Goal: Find specific page/section: Find specific page/section

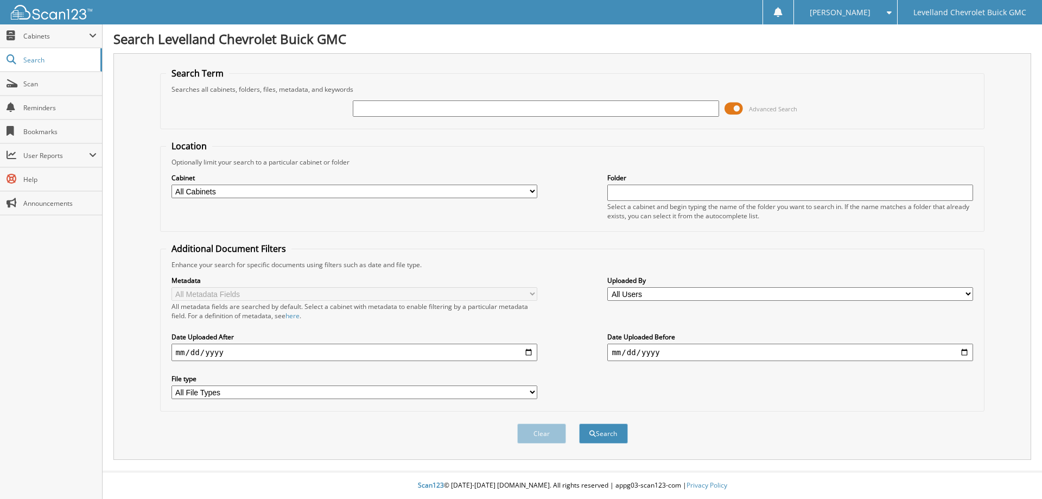
click at [441, 111] on input "text" at bounding box center [536, 108] width 366 height 16
type input "20488"
click at [579, 423] on button "Search" at bounding box center [603, 433] width 49 height 20
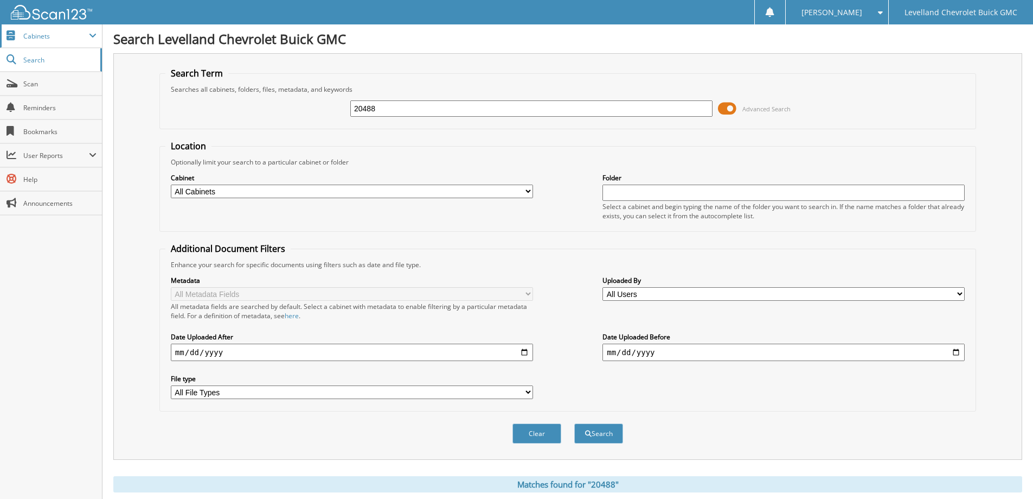
click at [56, 35] on span "Cabinets" at bounding box center [56, 35] width 66 height 9
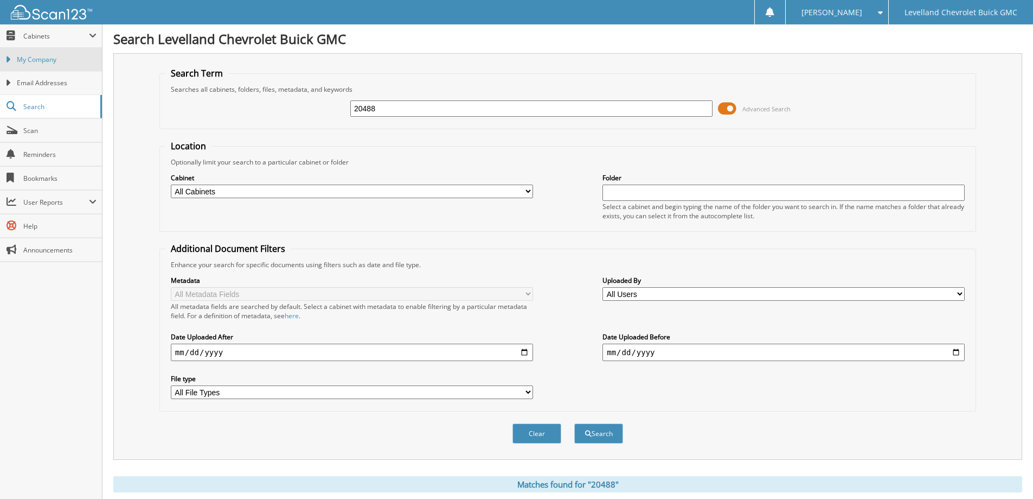
click at [55, 59] on span "My Company" at bounding box center [57, 60] width 80 height 10
